Goal: Check status: Check status

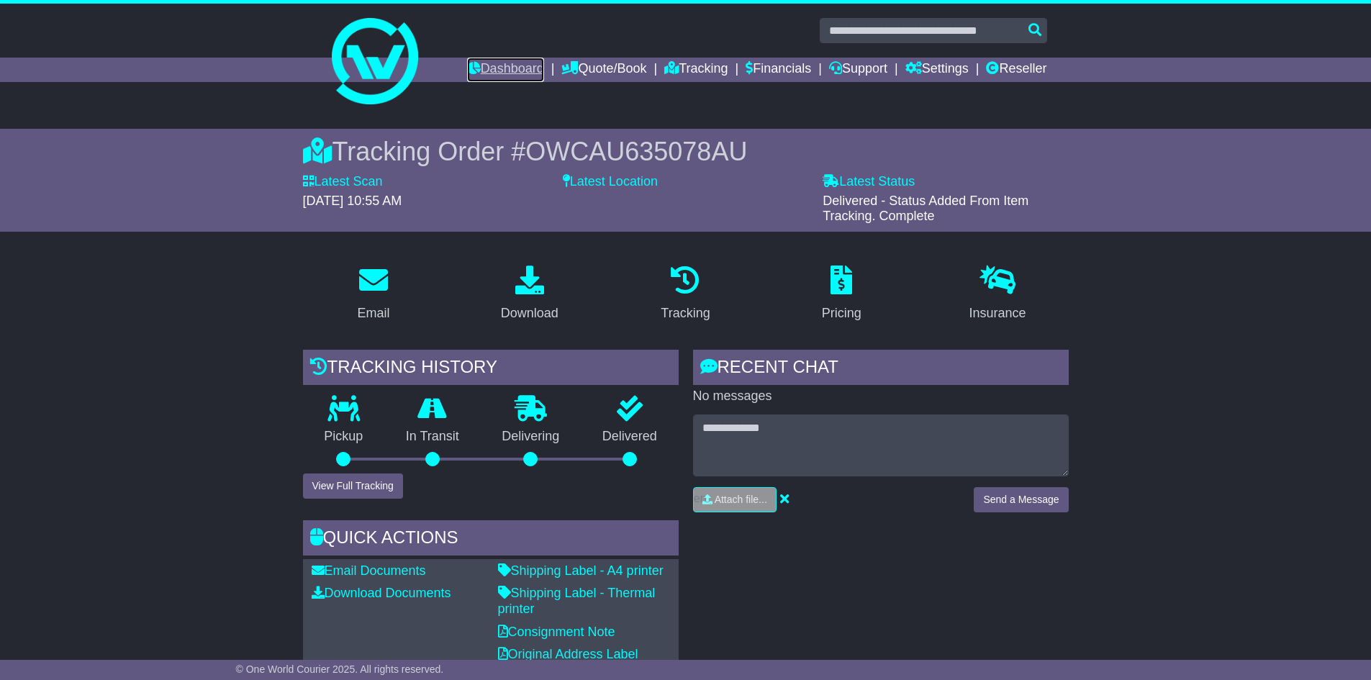
click at [499, 65] on link "Dashboard" at bounding box center [505, 70] width 77 height 24
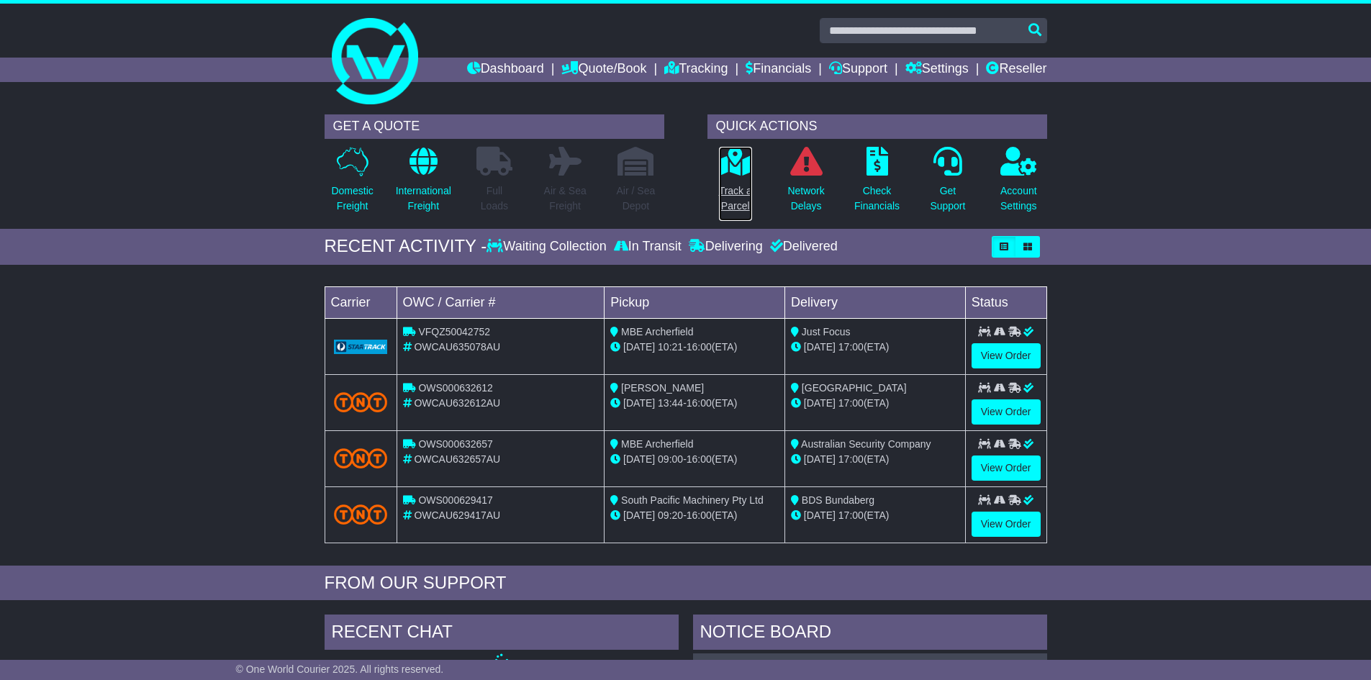
click at [736, 189] on p "Track a Parcel" at bounding box center [735, 198] width 33 height 30
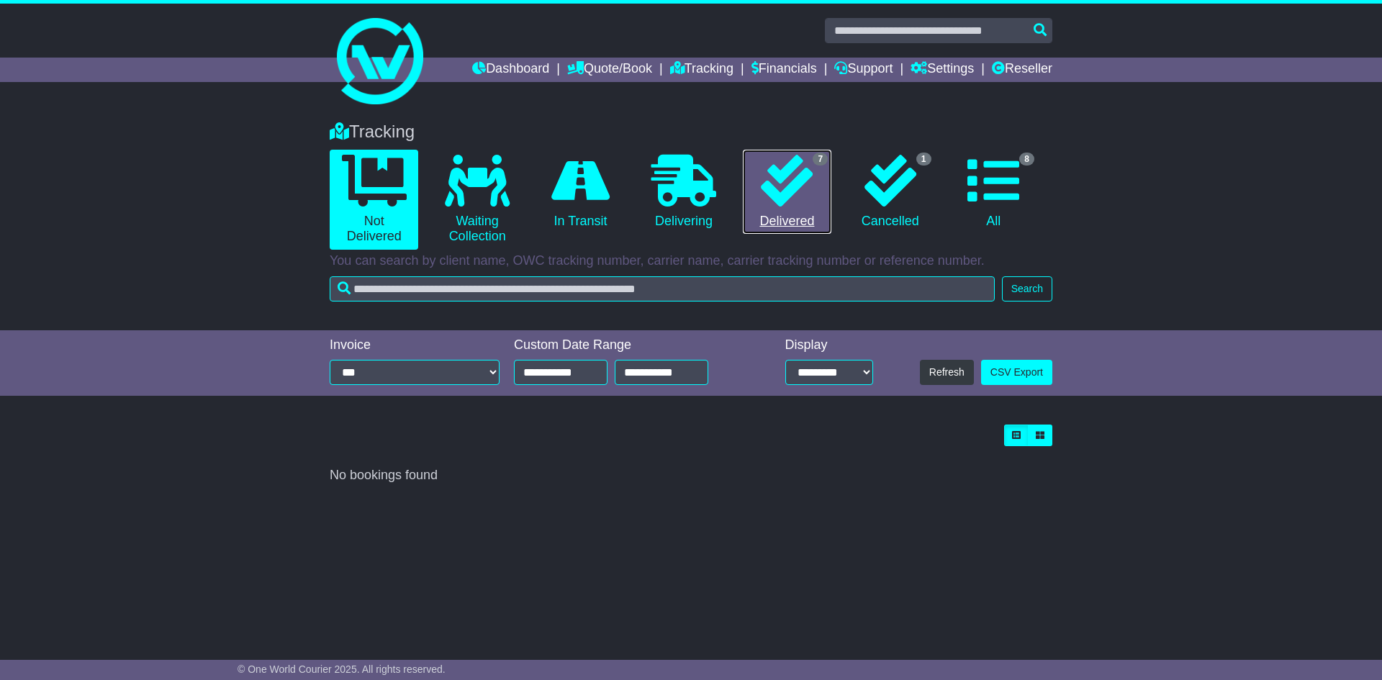
click at [785, 198] on icon at bounding box center [787, 181] width 52 height 52
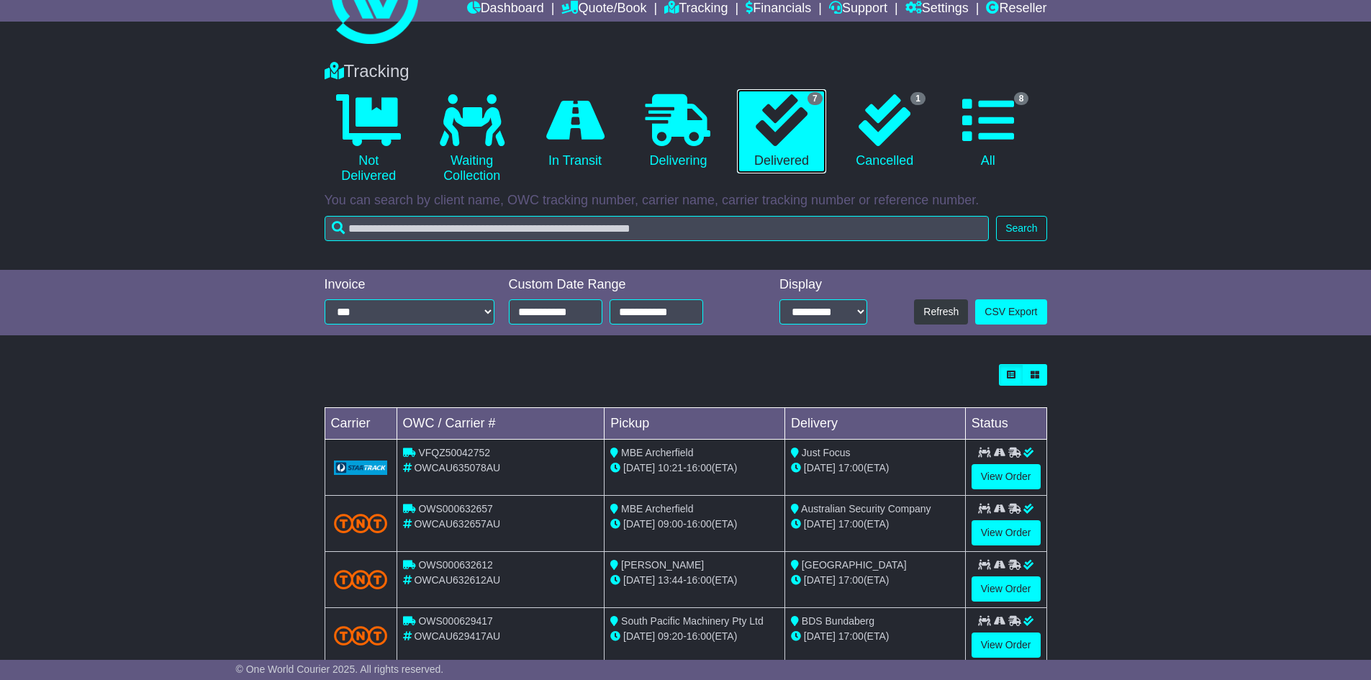
scroll to position [144, 0]
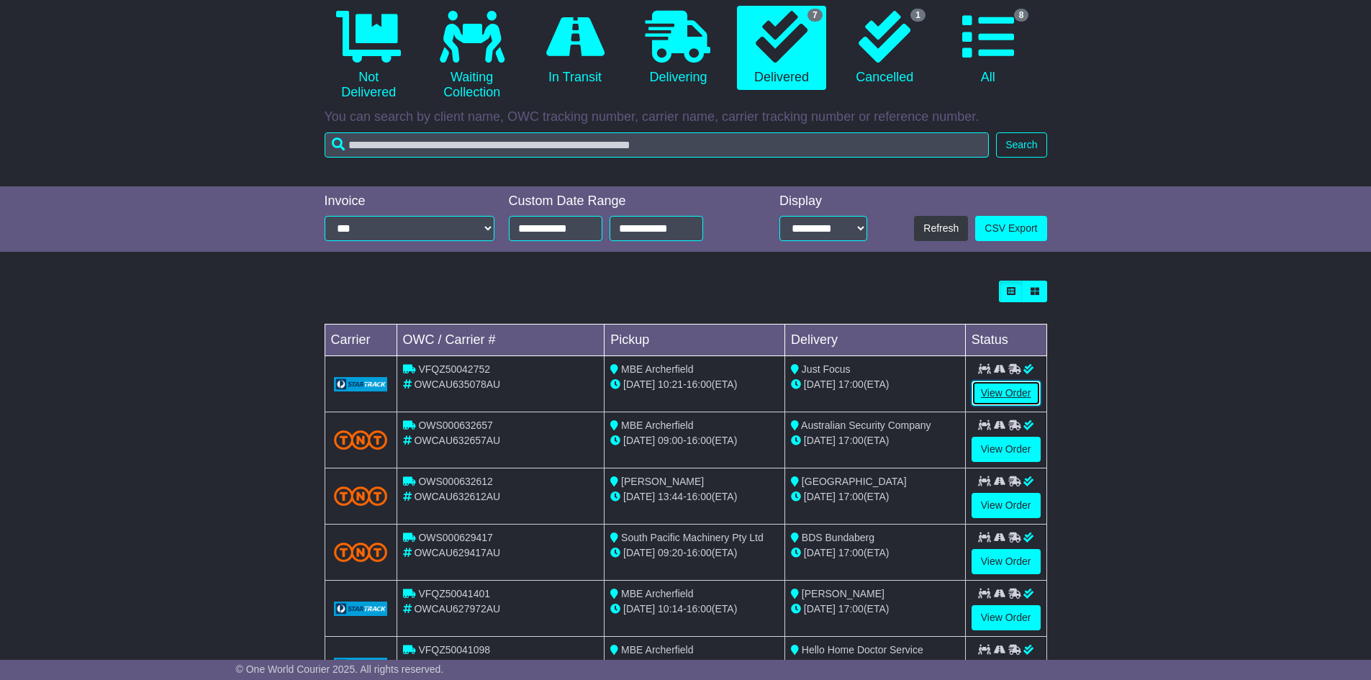
click at [1003, 382] on link "View Order" at bounding box center [1005, 393] width 69 height 25
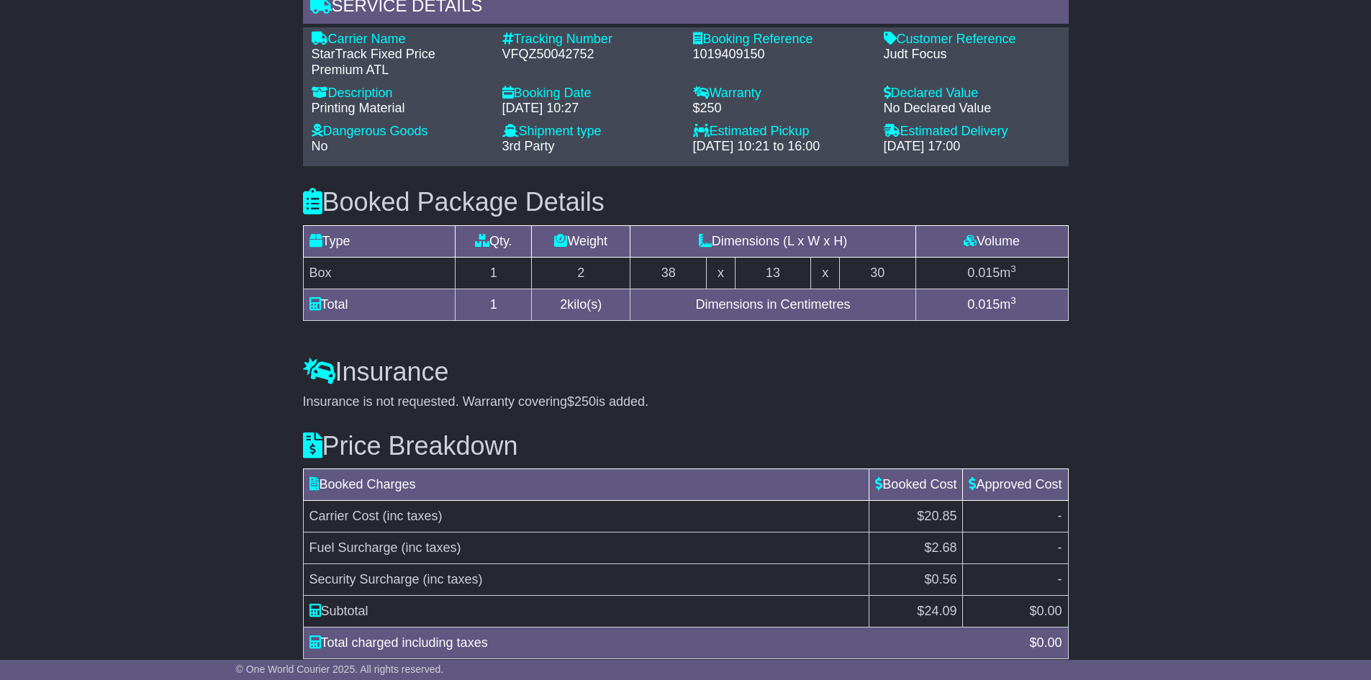
scroll to position [1067, 0]
